Goal: Find specific page/section: Find specific page/section

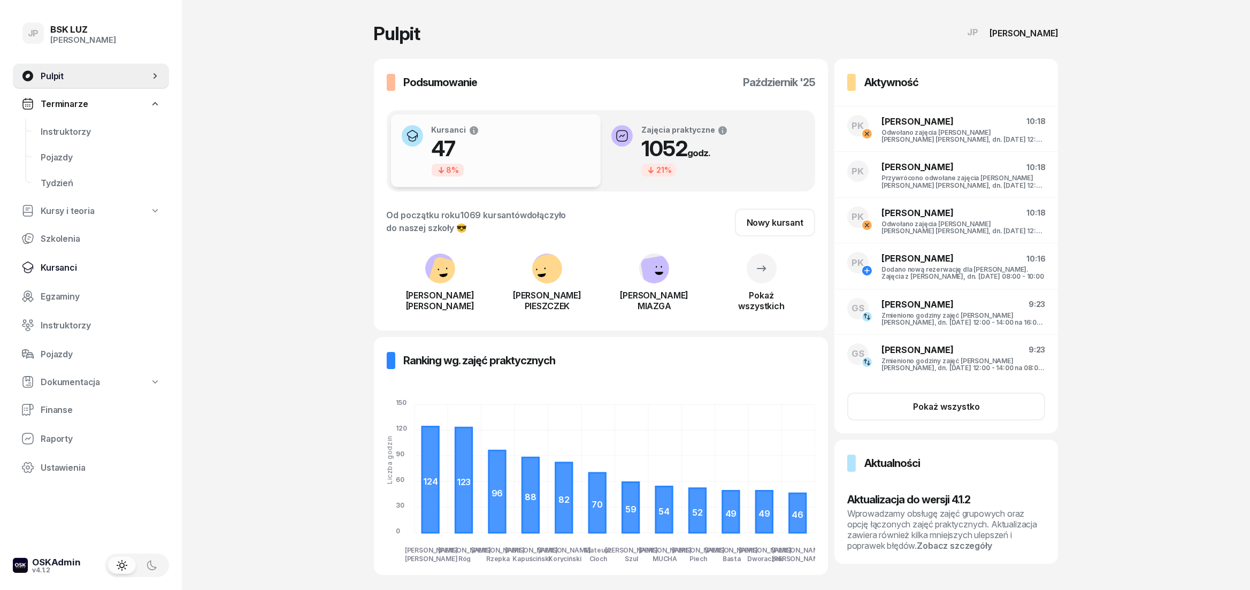
click at [64, 267] on span "Kursanci" at bounding box center [101, 268] width 120 height 10
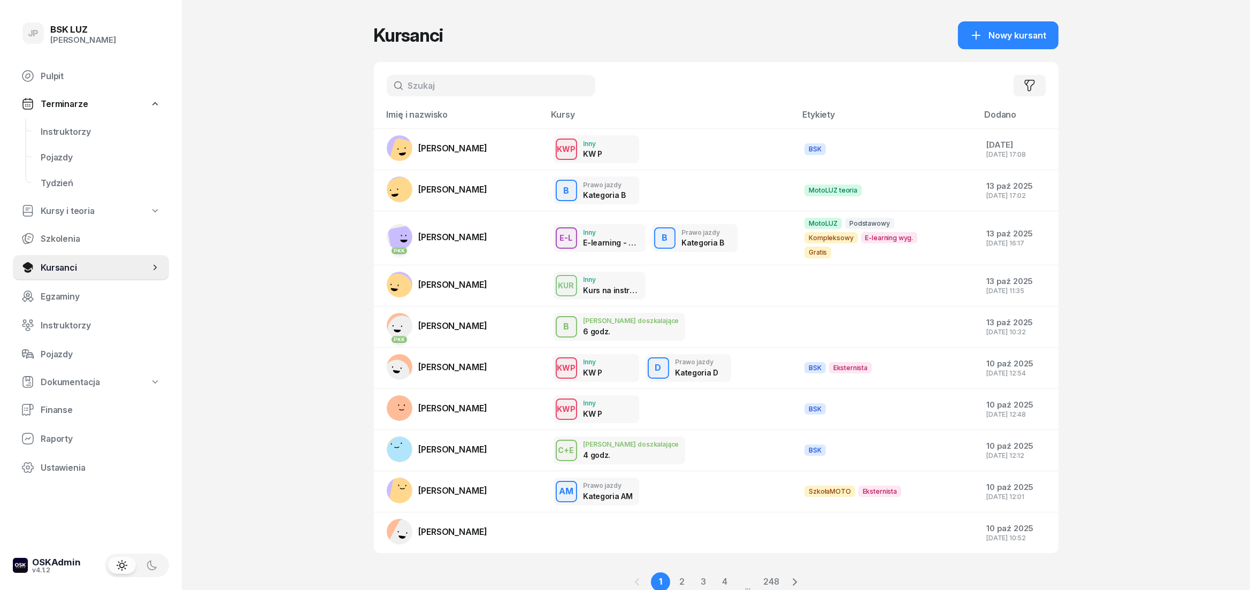
click at [410, 87] on input "text" at bounding box center [491, 85] width 209 height 21
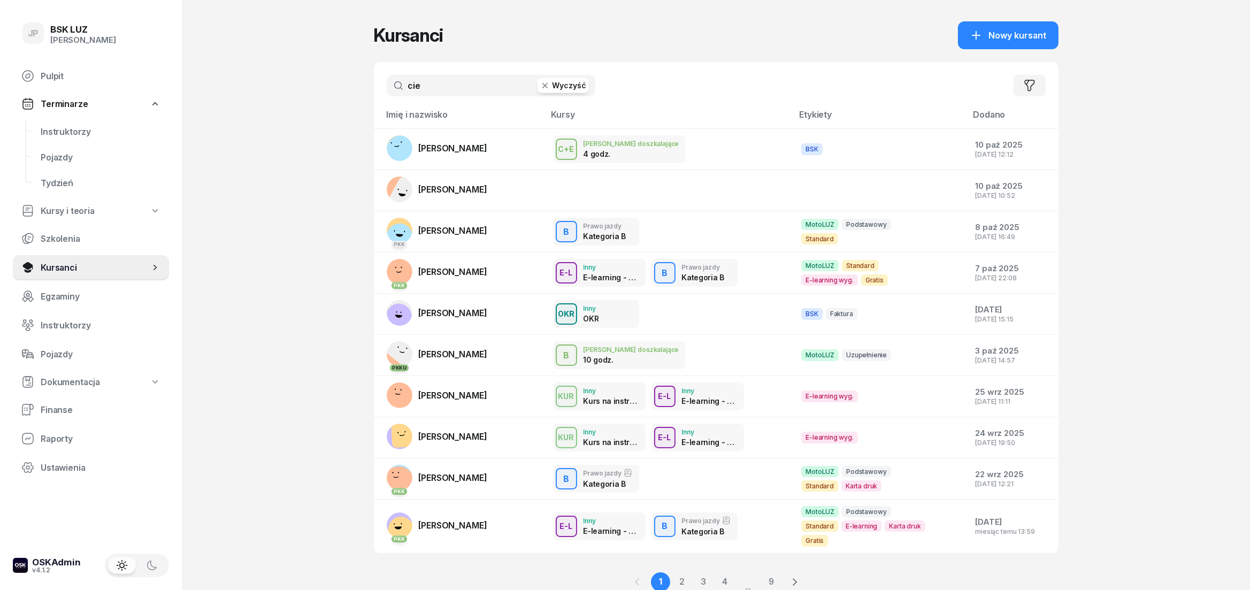
click at [434, 94] on input "cie" at bounding box center [491, 85] width 209 height 21
type input "cieś"
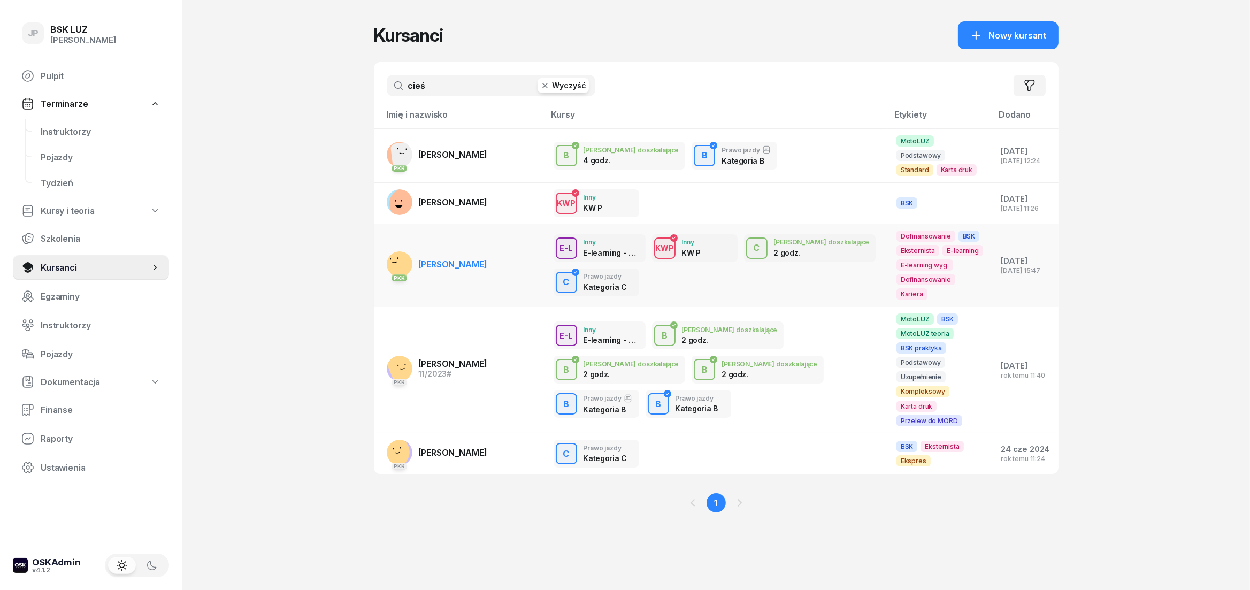
click at [473, 251] on link "PKK MAREK CIEŚLIK" at bounding box center [437, 264] width 101 height 26
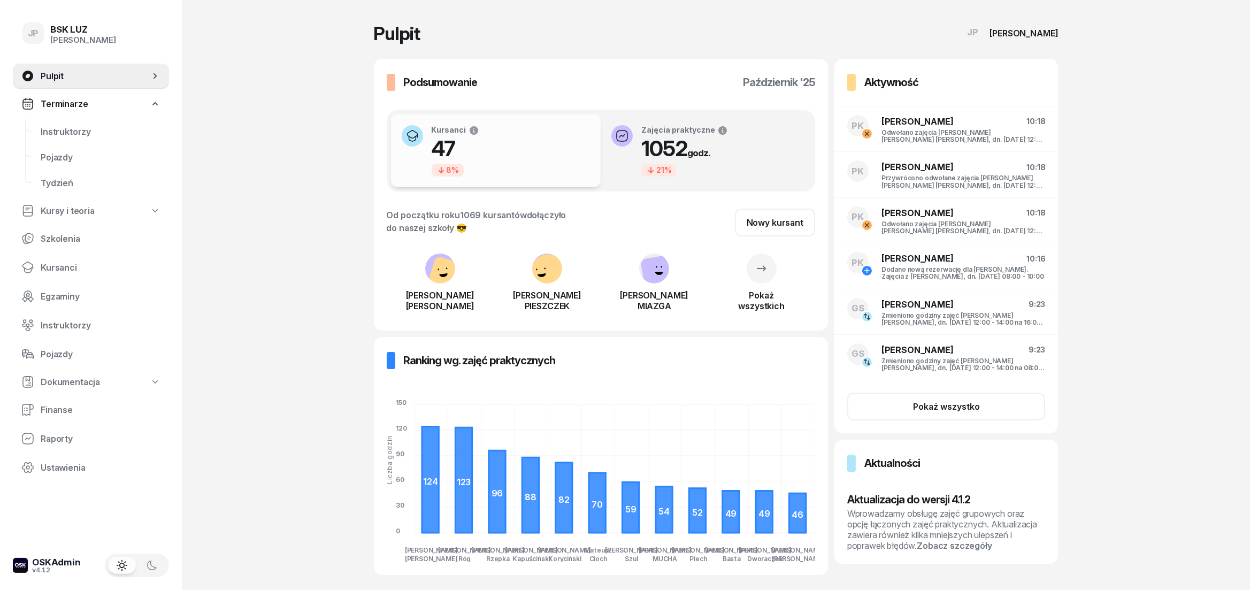
click at [42, 265] on span "Kursanci" at bounding box center [101, 268] width 120 height 10
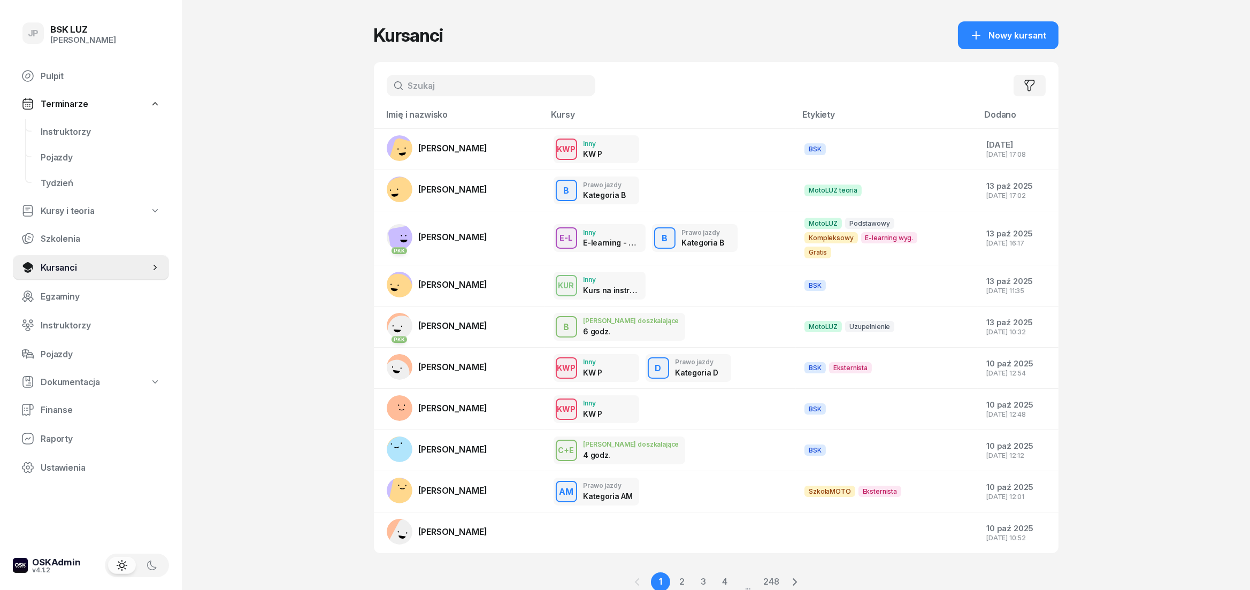
click at [478, 87] on input "text" at bounding box center [491, 85] width 209 height 21
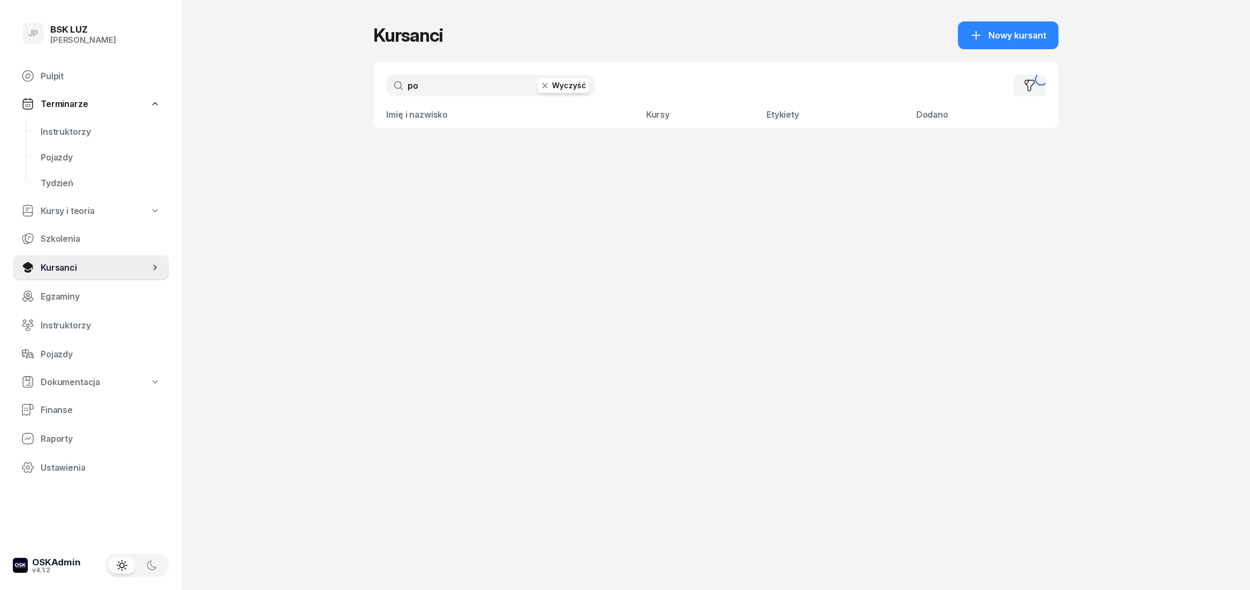
type input "p"
